Goal: Information Seeking & Learning: Learn about a topic

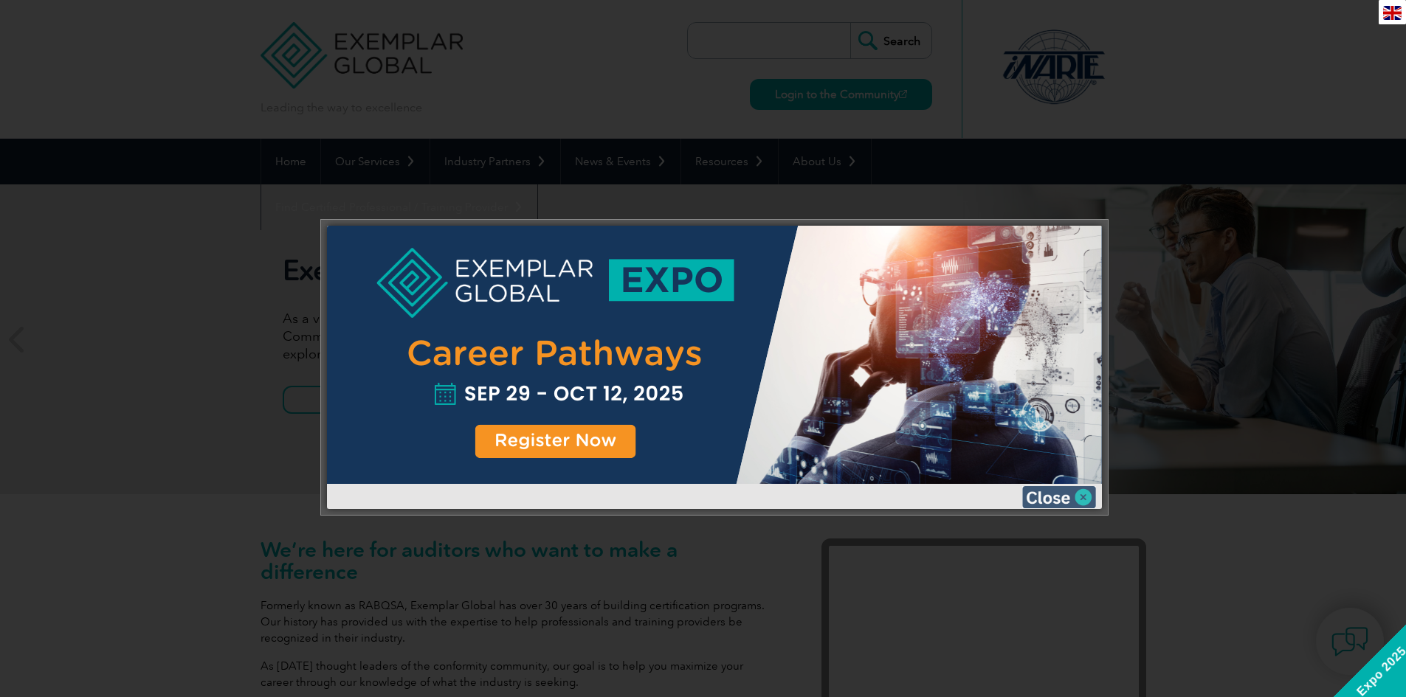
click at [1070, 494] on img at bounding box center [1059, 497] width 74 height 22
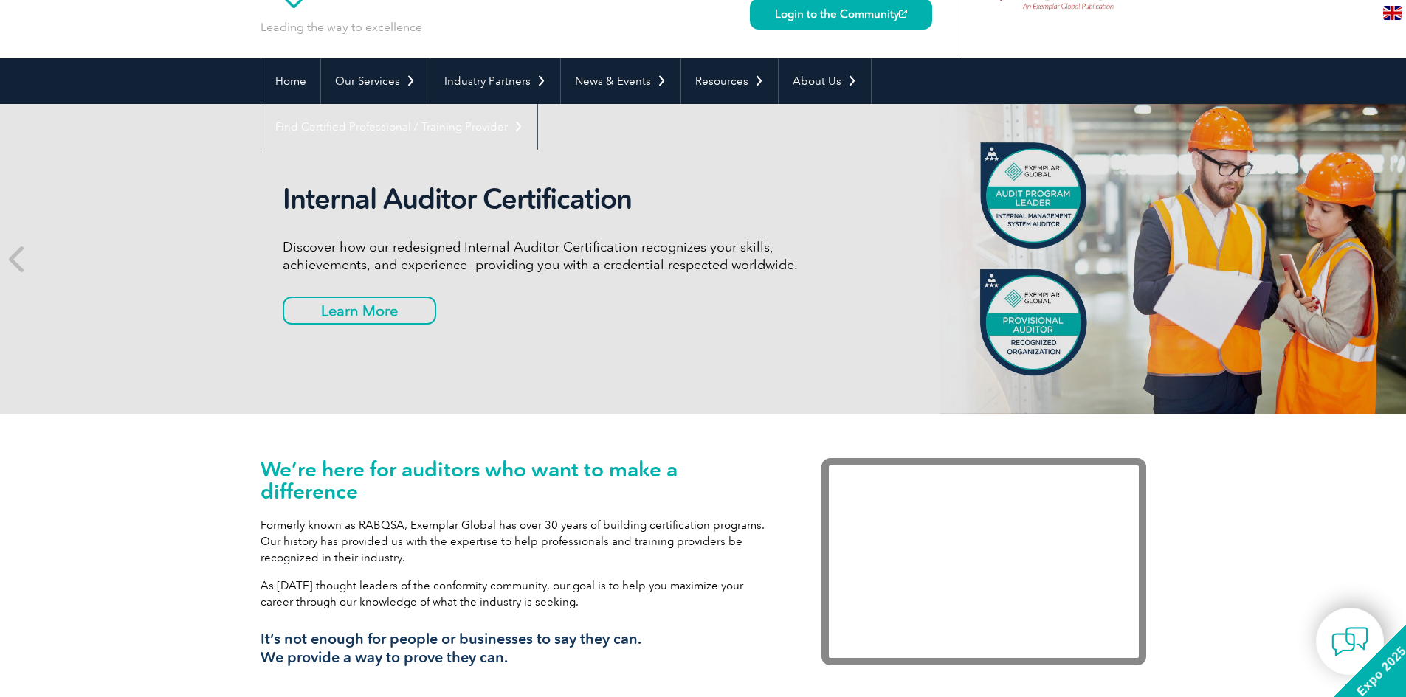
scroll to position [75, 0]
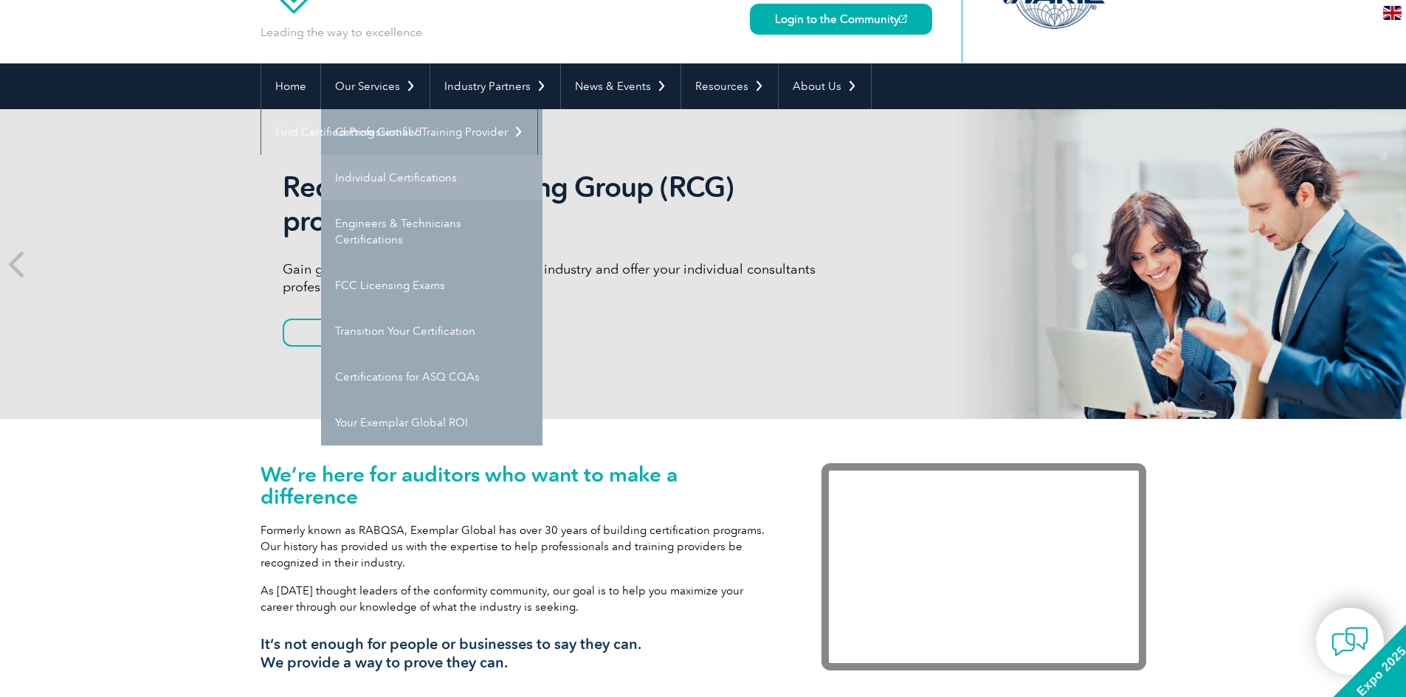
click at [411, 182] on link "Individual Certifications" at bounding box center [431, 178] width 221 height 46
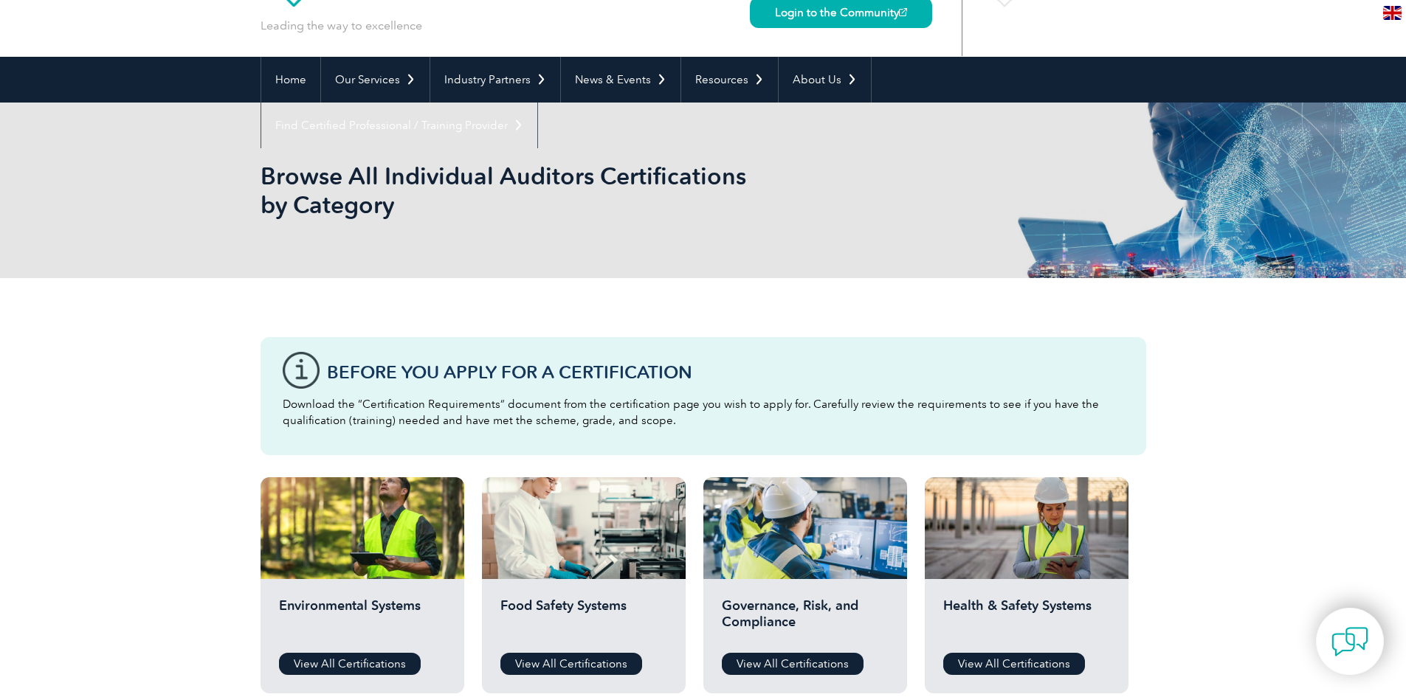
scroll to position [44, 0]
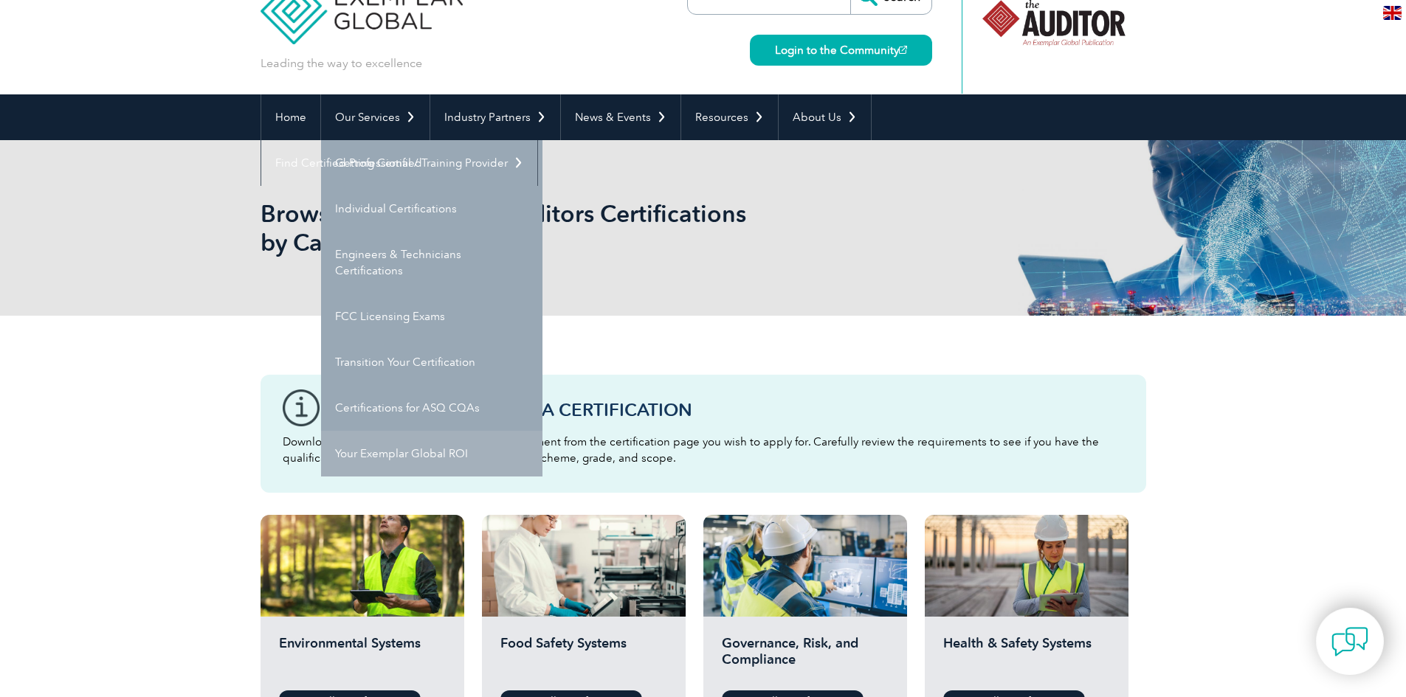
click at [426, 445] on link "Your Exemplar Global ROI" at bounding box center [431, 454] width 221 height 46
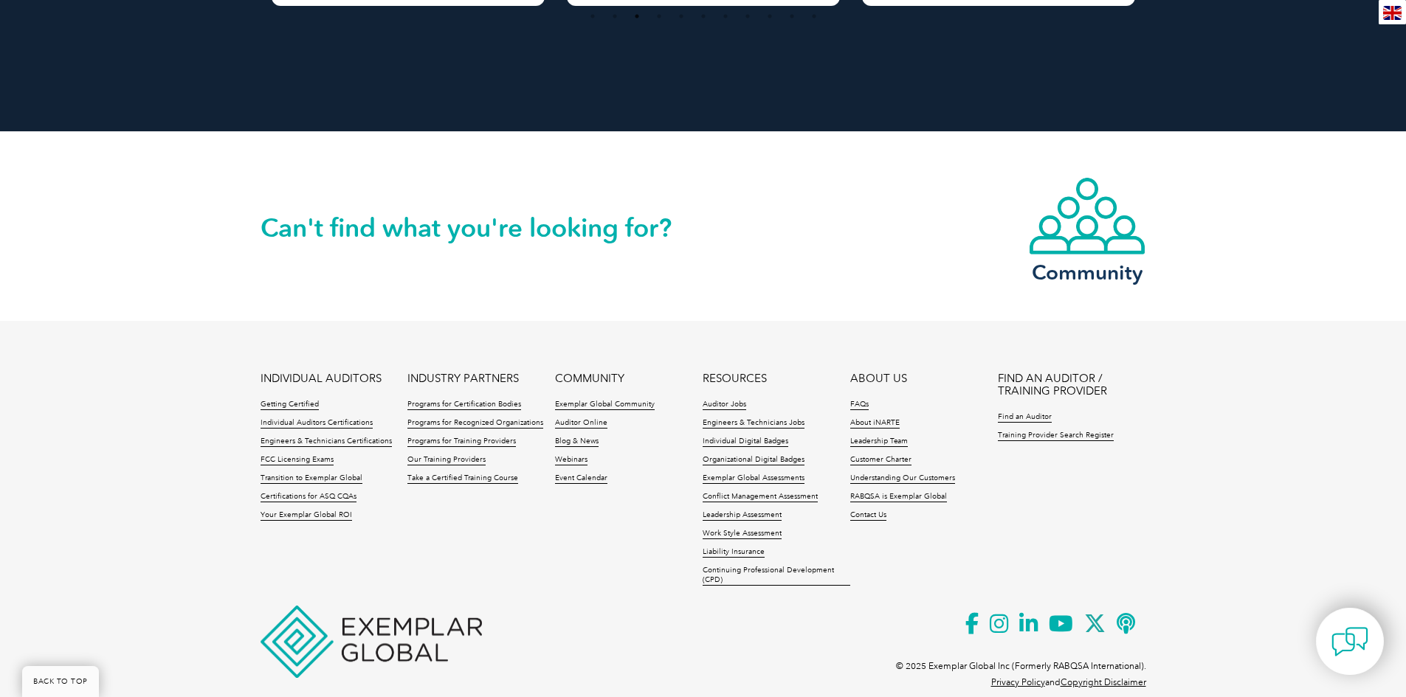
scroll to position [1865, 0]
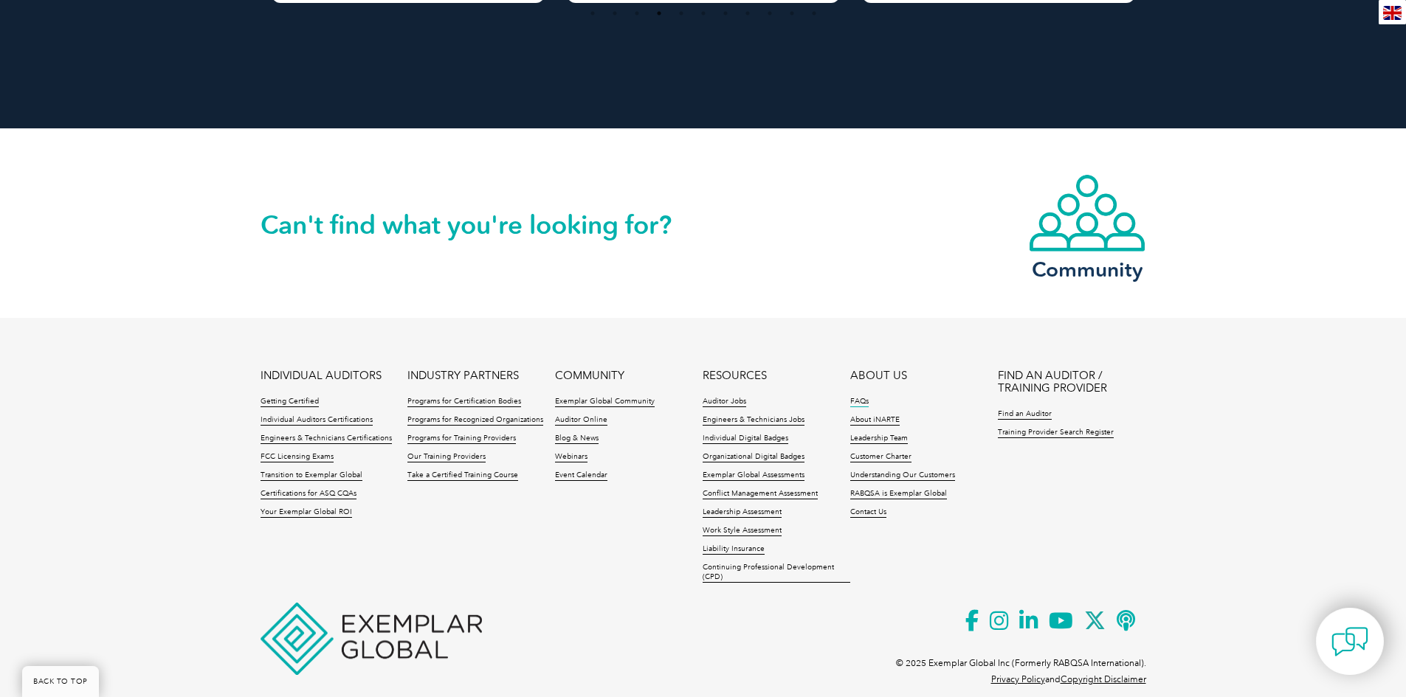
click at [860, 397] on link "FAQs" at bounding box center [859, 402] width 18 height 10
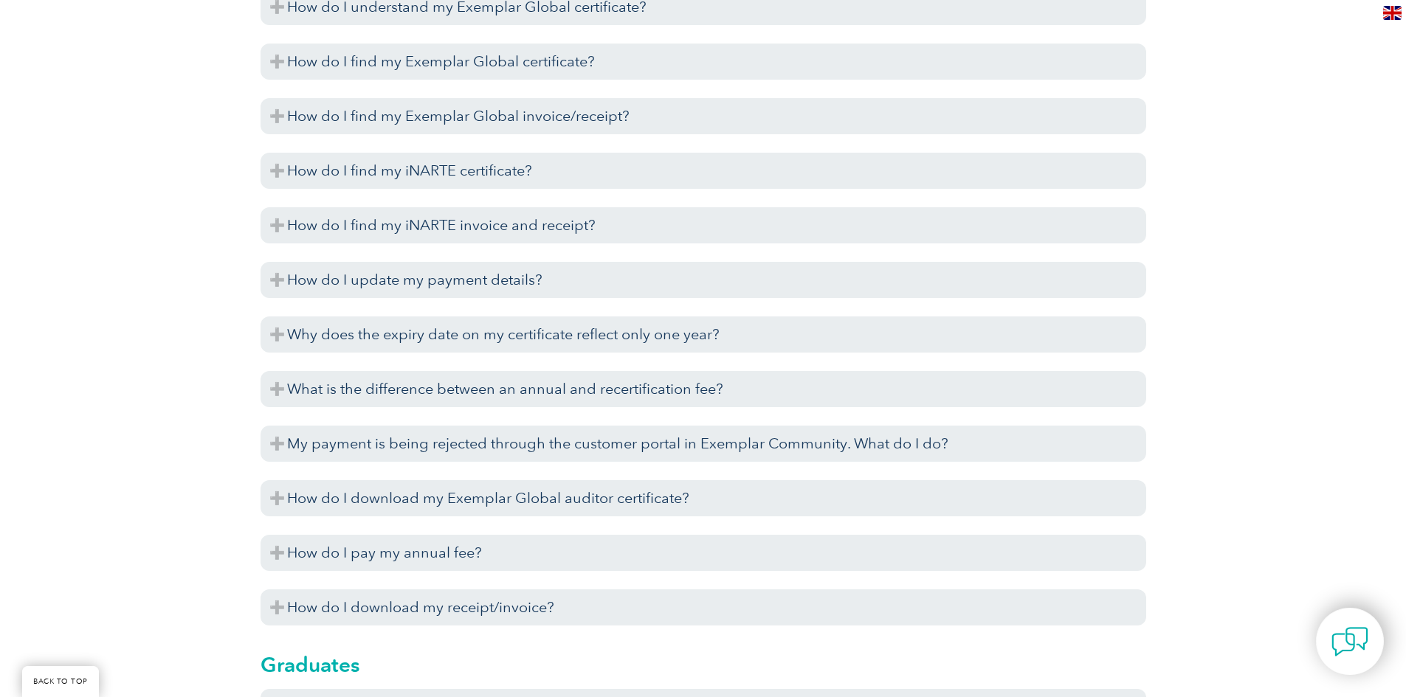
scroll to position [3569, 0]
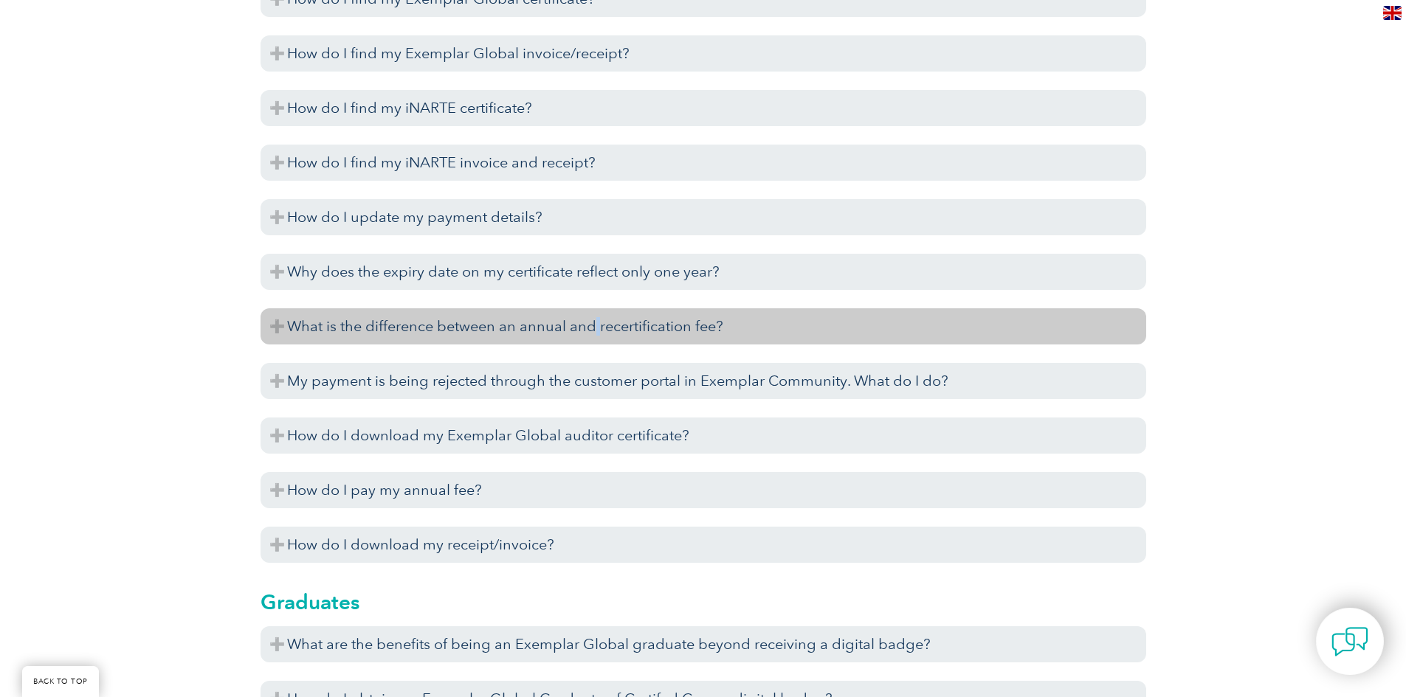
click at [596, 330] on h3 "What is the difference between an annual and recertification fee?" at bounding box center [702, 326] width 885 height 36
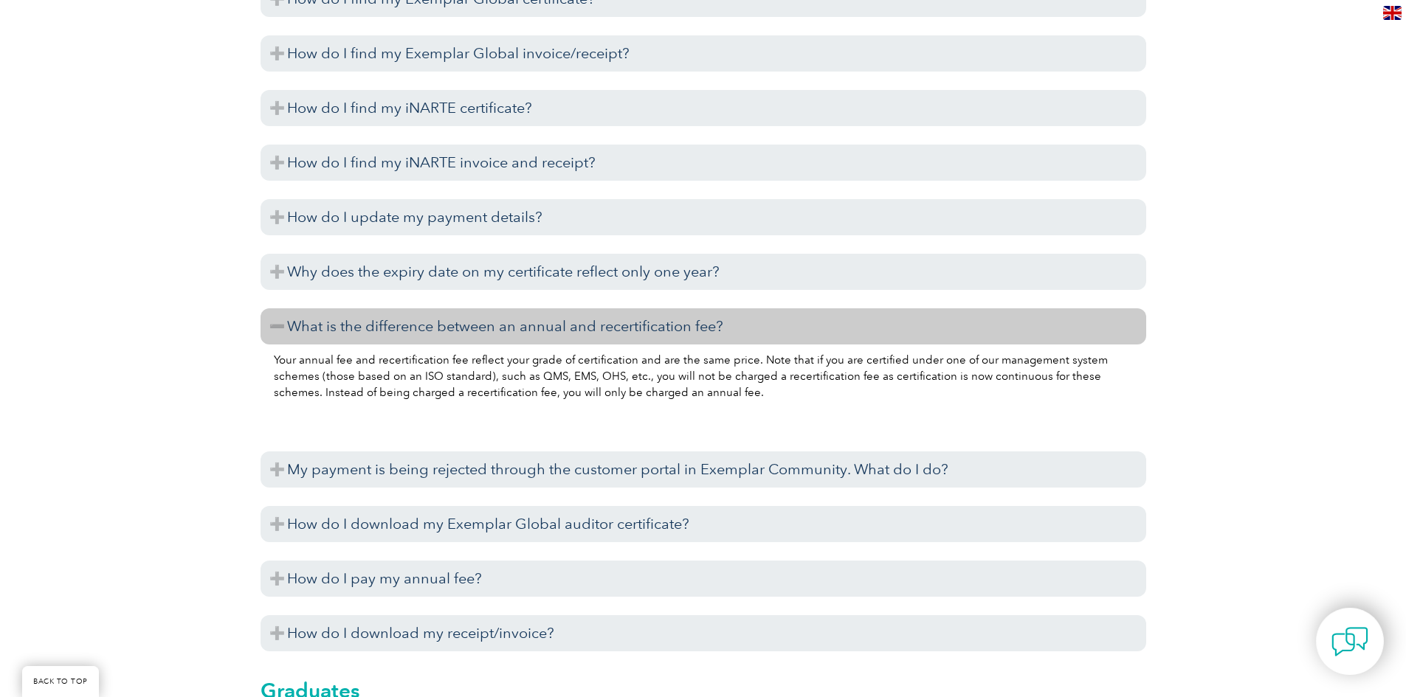
click at [638, 324] on h3 "What is the difference between an annual and recertification fee?" at bounding box center [702, 326] width 885 height 36
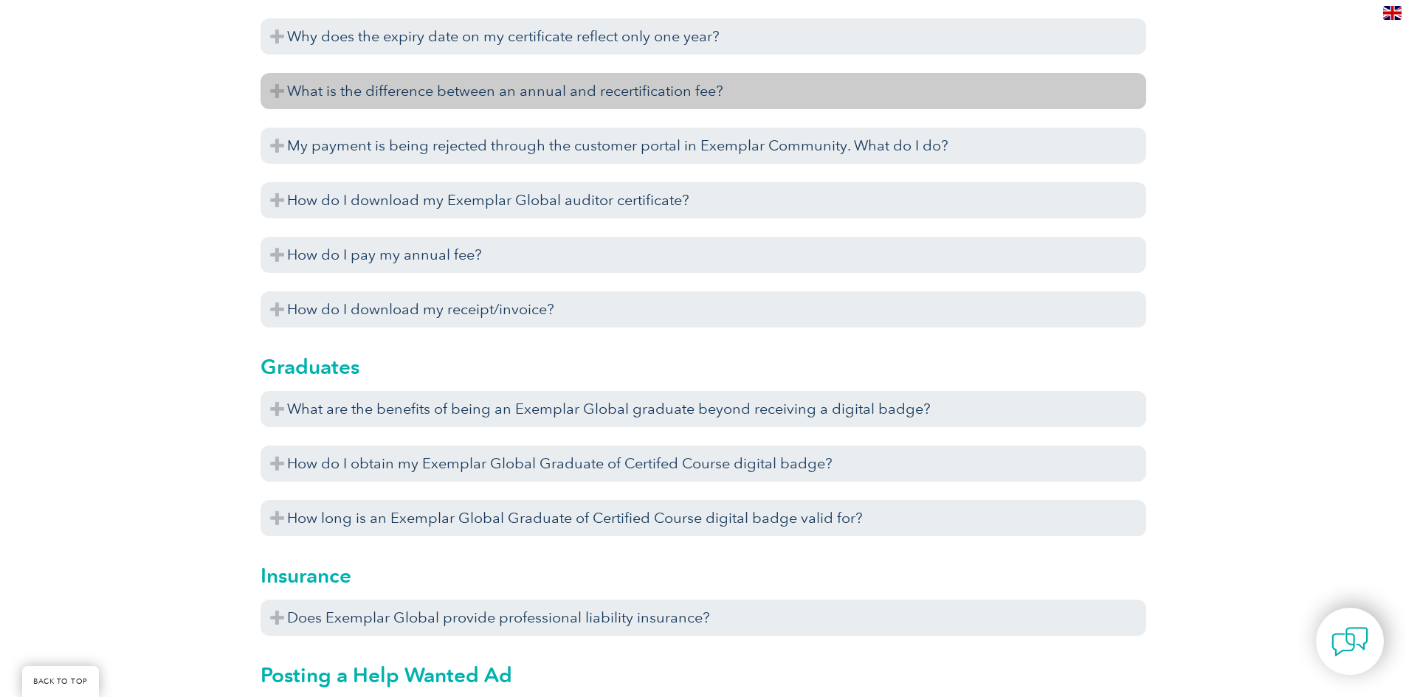
scroll to position [3864, 0]
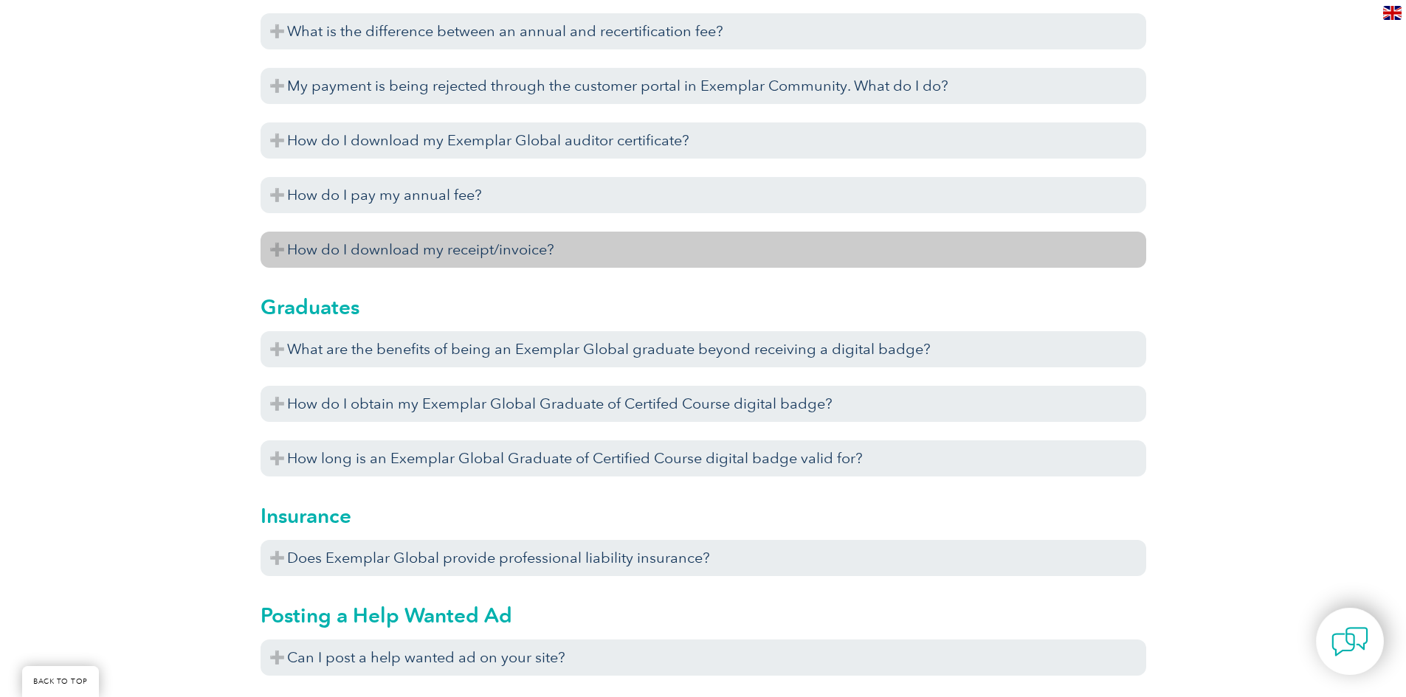
click at [609, 242] on h3 "How do I download my receipt/invoice?" at bounding box center [702, 250] width 885 height 36
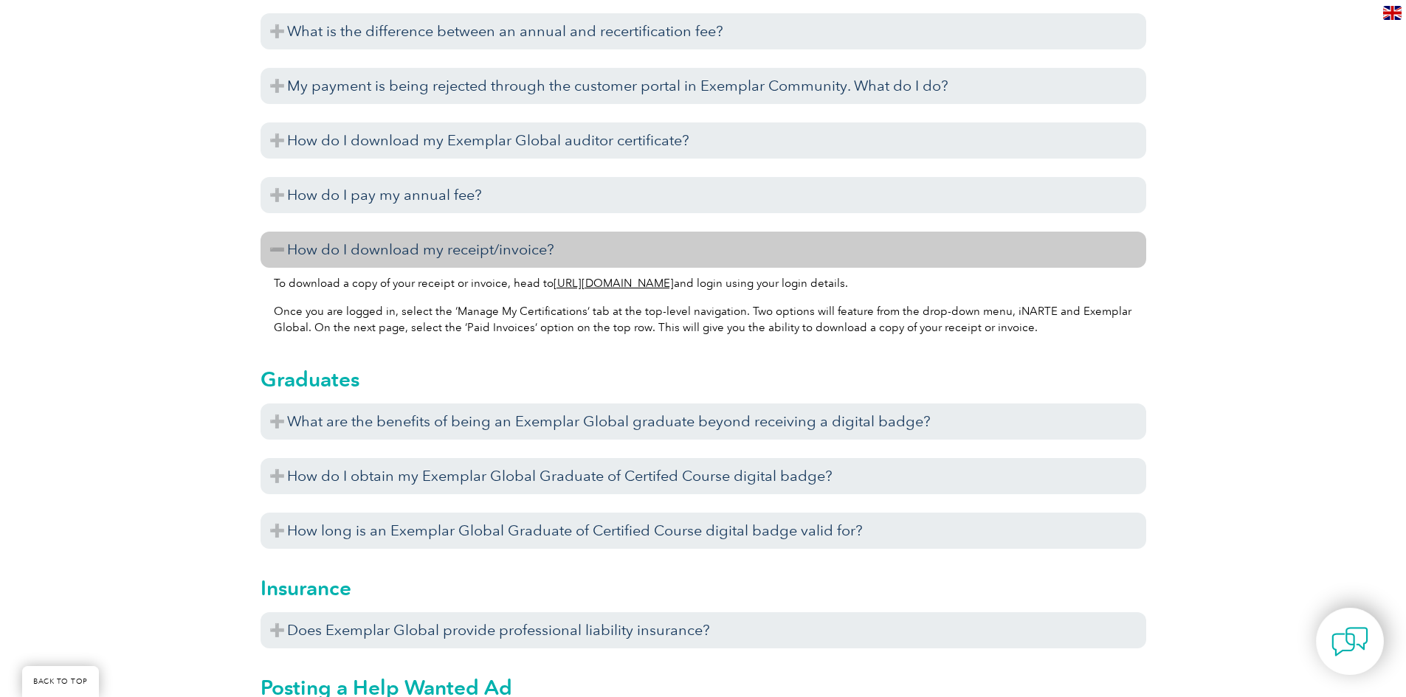
click at [609, 242] on h3 "How do I download my receipt/invoice?" at bounding box center [702, 250] width 885 height 36
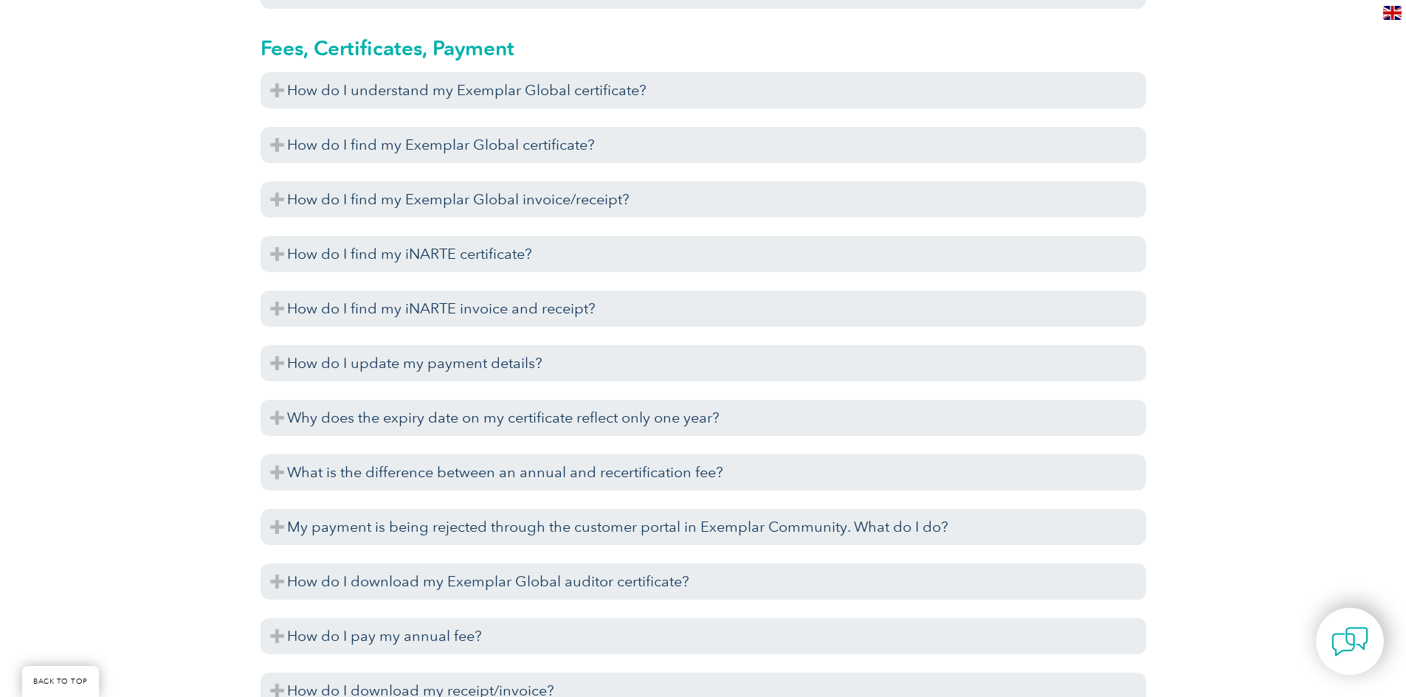
scroll to position [3421, 0]
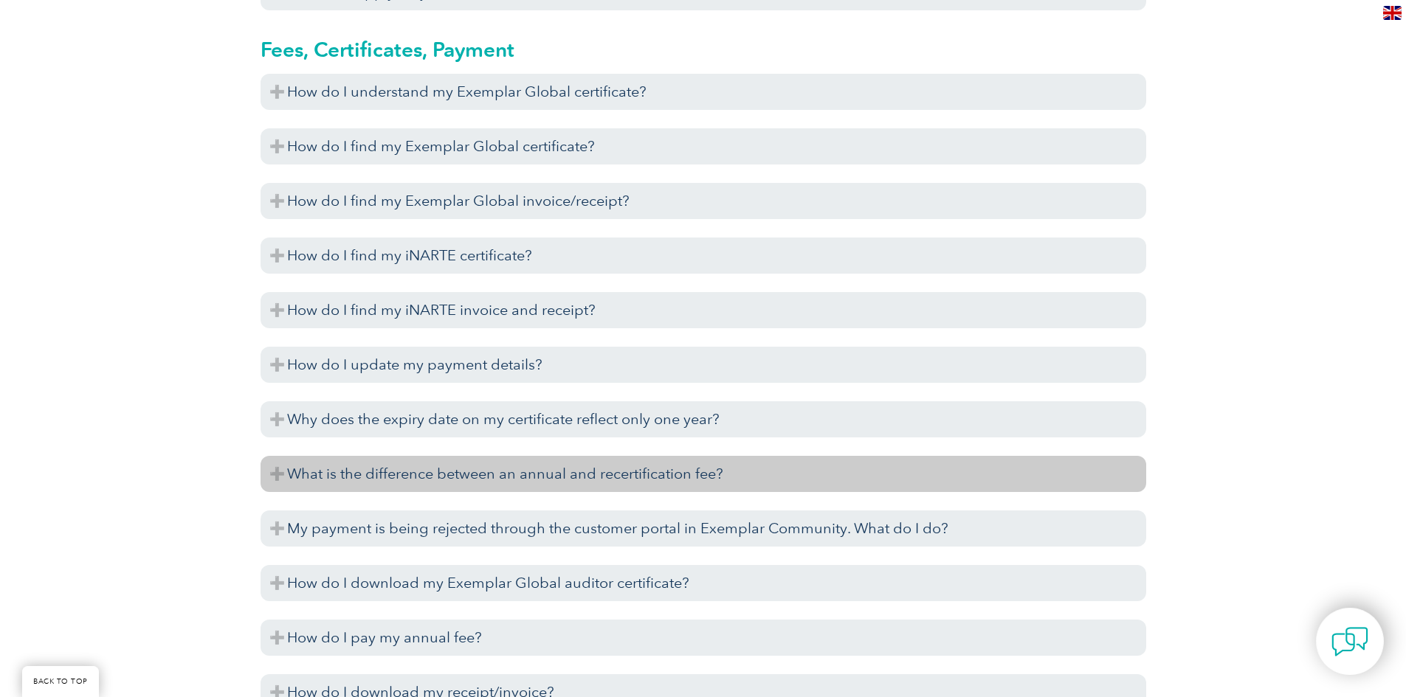
click at [679, 470] on h3 "What is the difference between an annual and recertification fee?" at bounding box center [702, 474] width 885 height 36
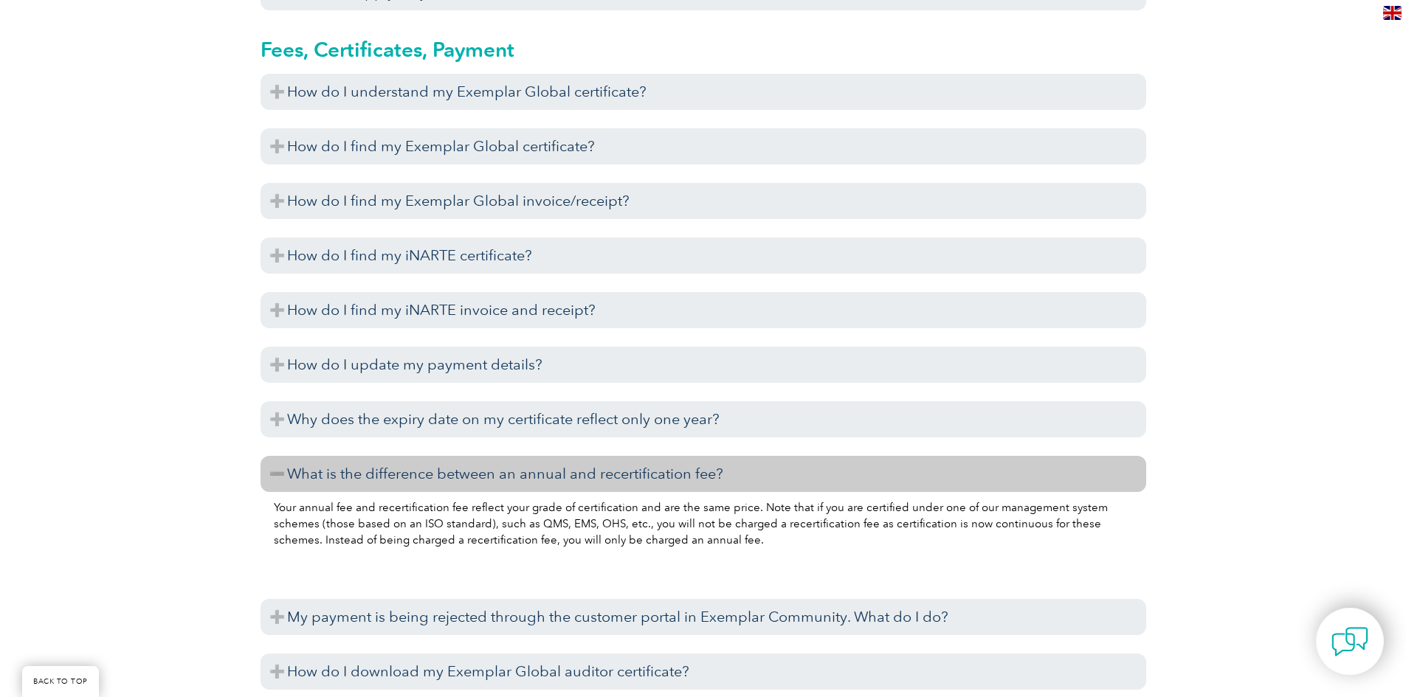
click at [680, 470] on h3 "What is the difference between an annual and recertification fee?" at bounding box center [702, 474] width 885 height 36
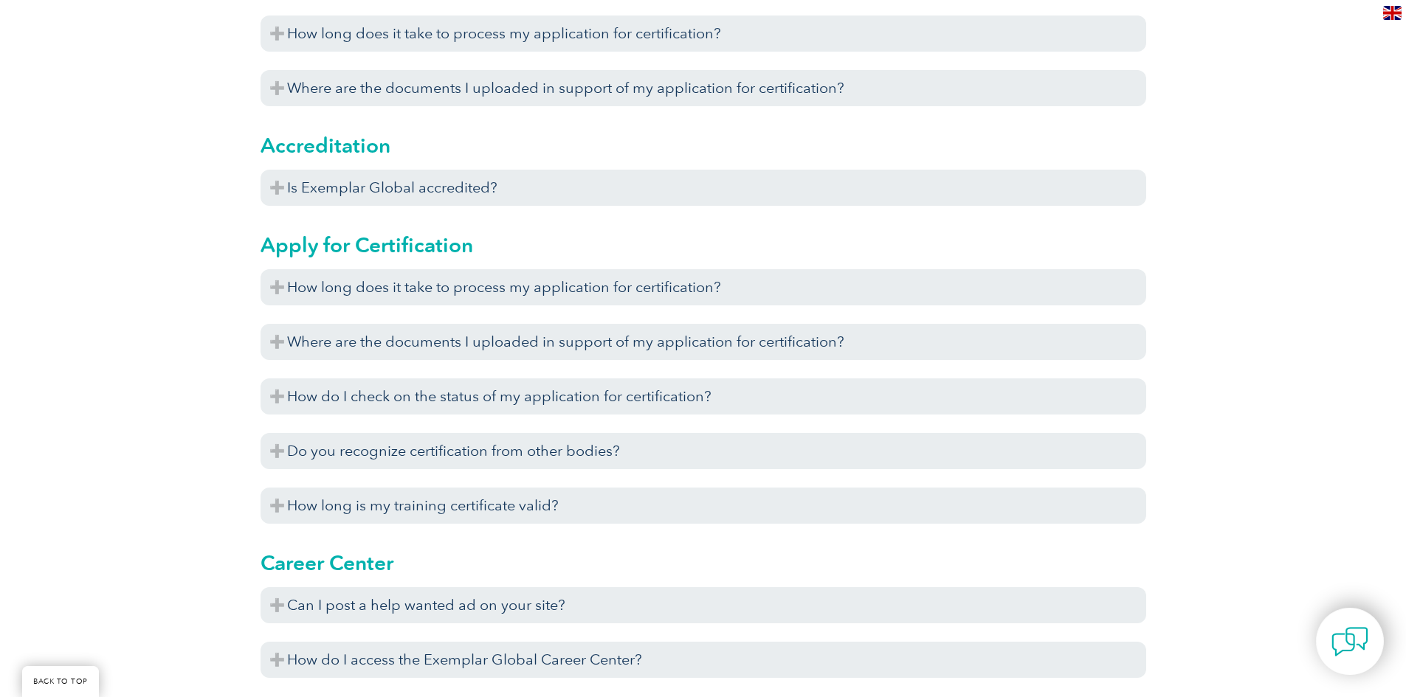
scroll to position [0, 0]
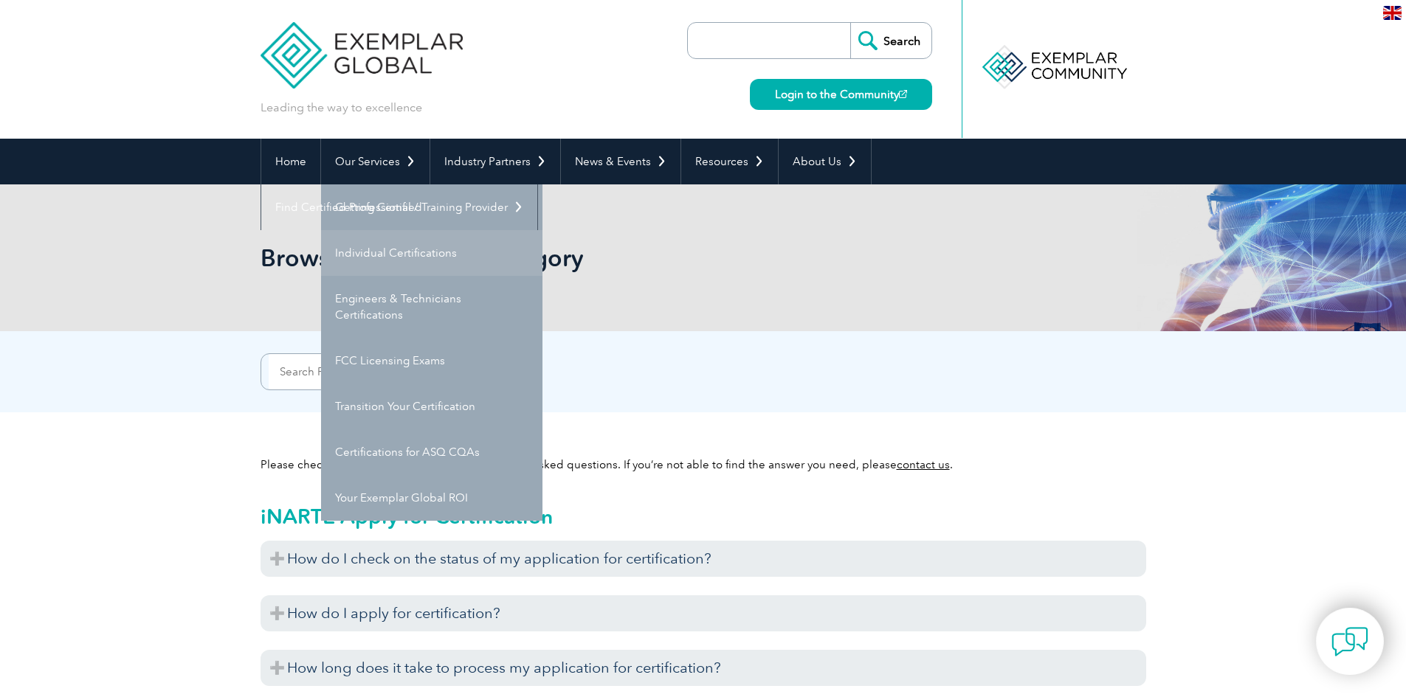
click at [388, 243] on link "Individual Certifications" at bounding box center [431, 253] width 221 height 46
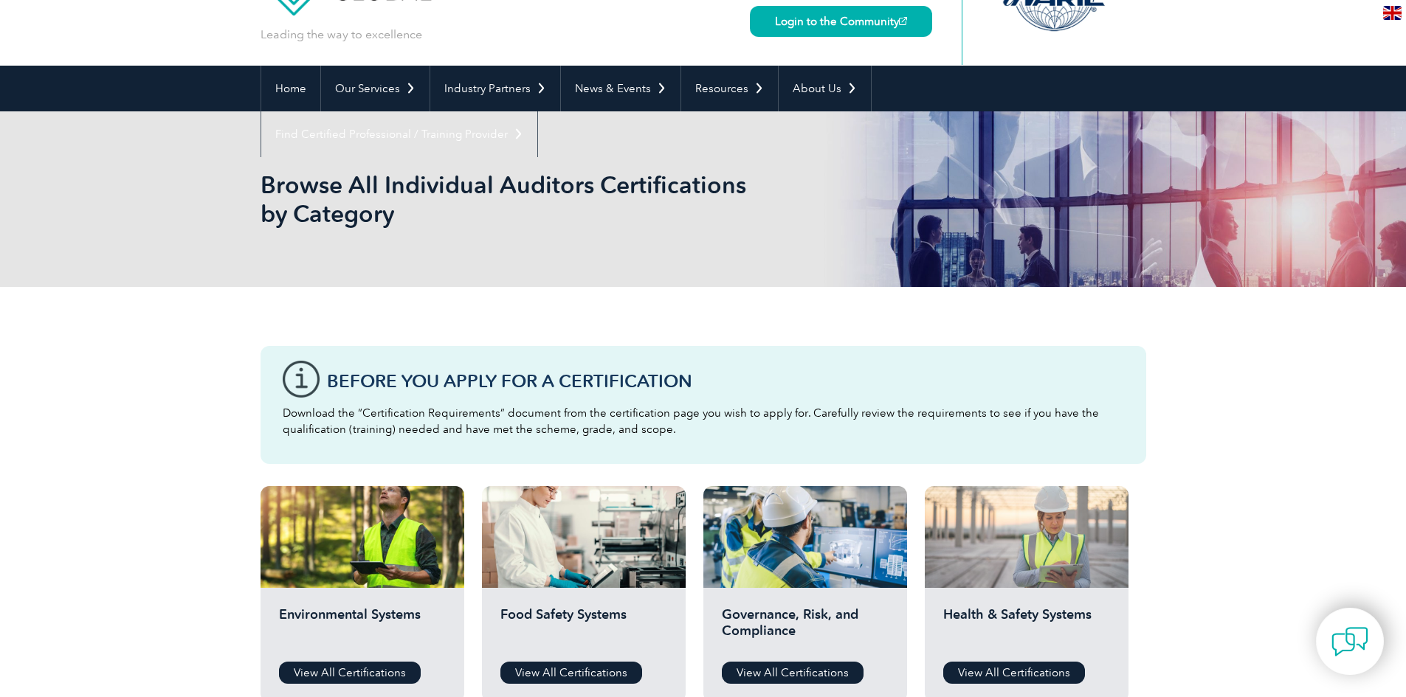
scroll to position [74, 0]
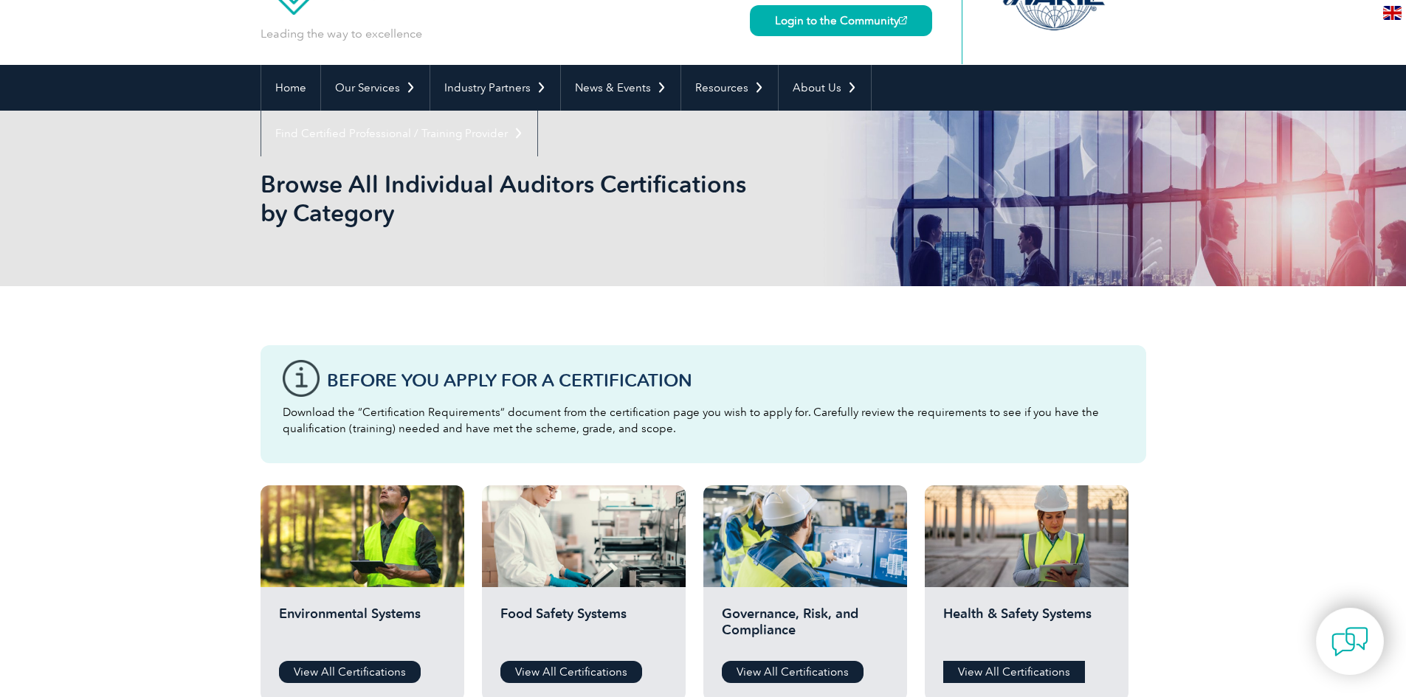
click at [1022, 674] on link "View All Certifications" at bounding box center [1014, 672] width 142 height 22
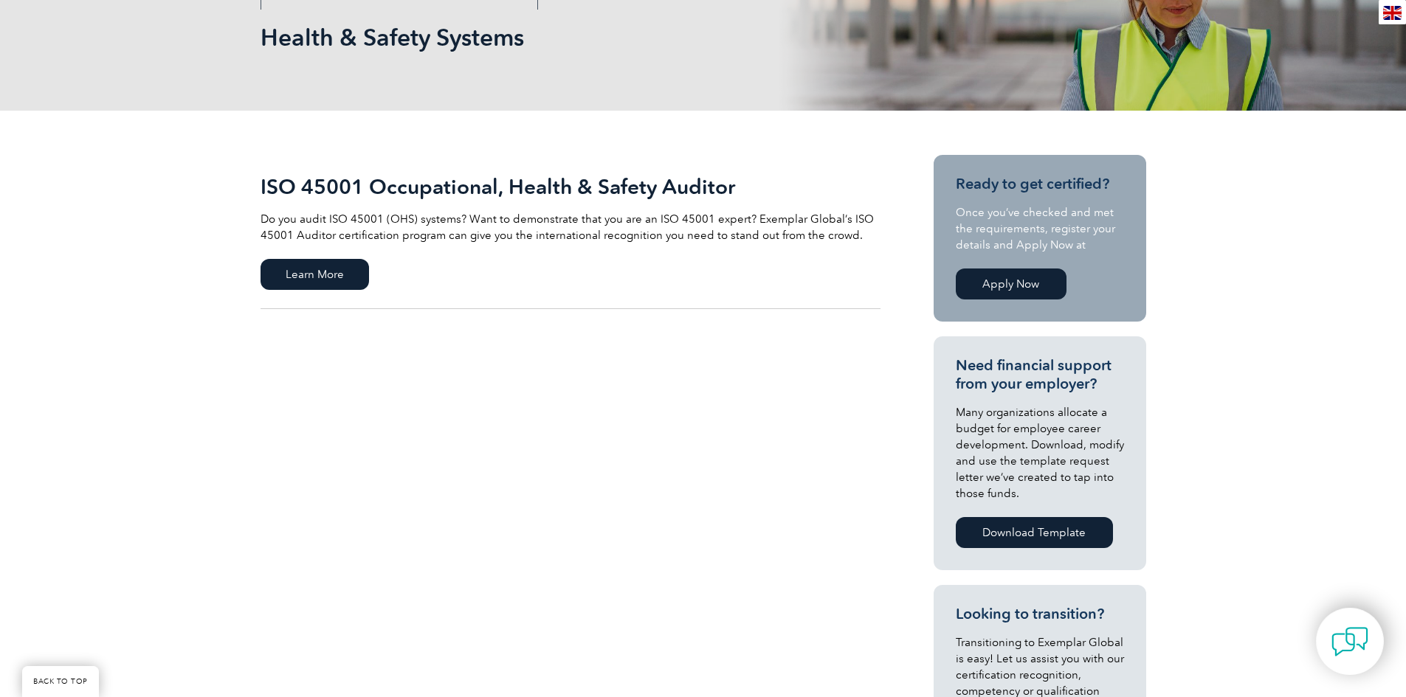
scroll to position [221, 0]
click at [1005, 283] on link "Apply Now" at bounding box center [1011, 283] width 111 height 31
